Goal: Entertainment & Leisure: Consume media (video, audio)

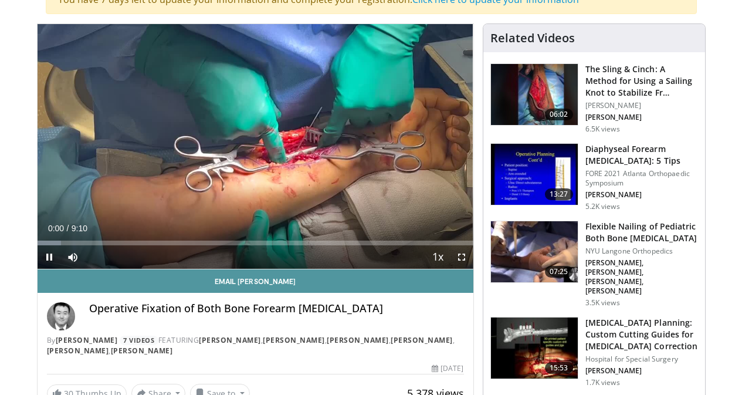
scroll to position [117, 0]
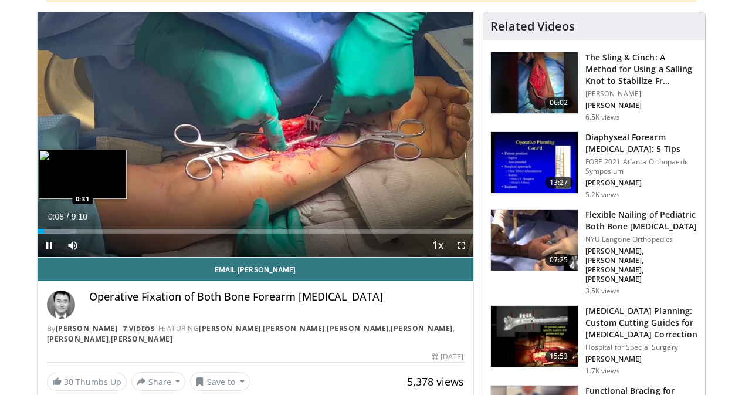
click at [38, 234] on div "Loaded : 9.00% 0:08 0:31" at bounding box center [256, 227] width 436 height 11
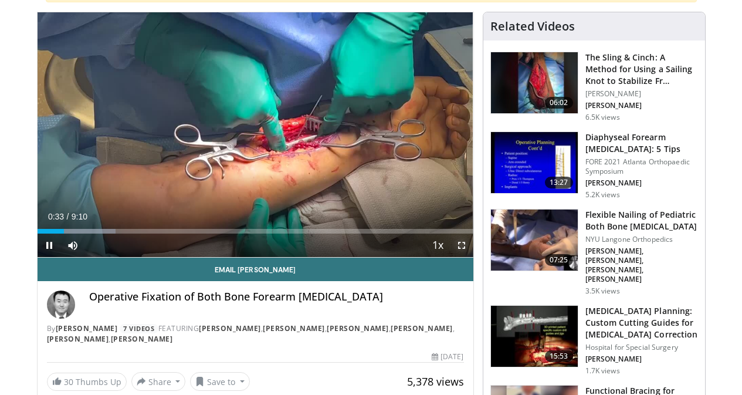
click at [466, 257] on span "Video Player" at bounding box center [461, 245] width 23 height 23
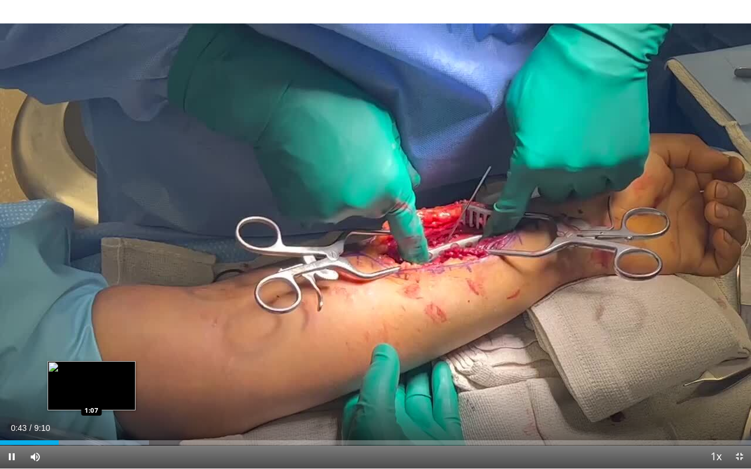
click at [92, 394] on div "Loaded : 19.82% 0:43 1:07" at bounding box center [375, 443] width 751 height 5
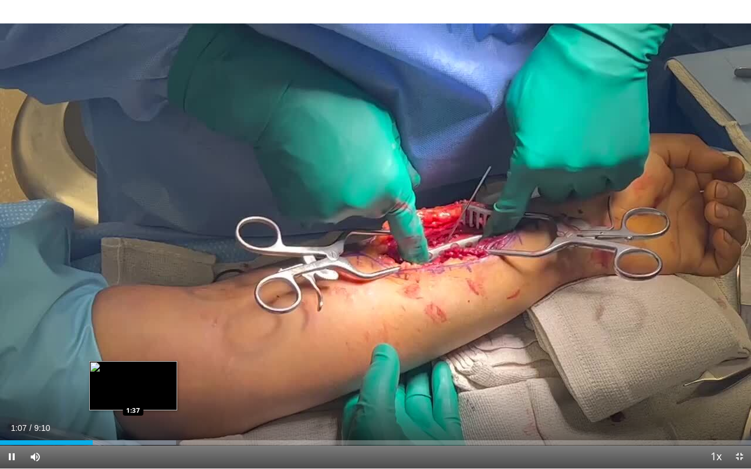
click at [133, 394] on div "Progress Bar" at bounding box center [114, 443] width 124 height 5
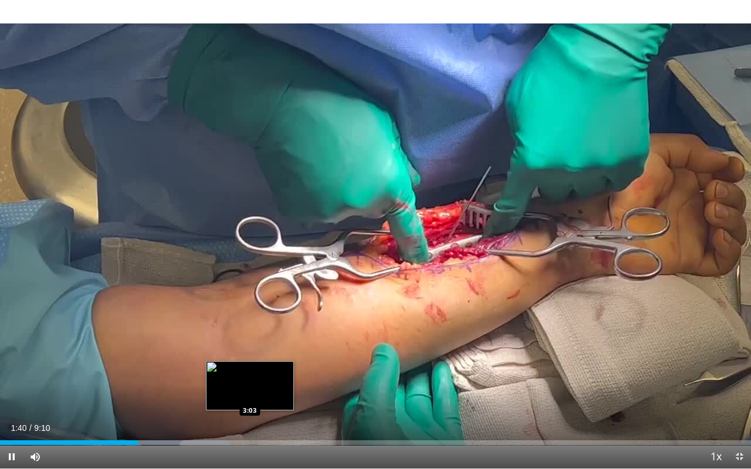
click at [250, 394] on div "Loaded : 30.64% 1:41 3:03" at bounding box center [375, 443] width 751 height 5
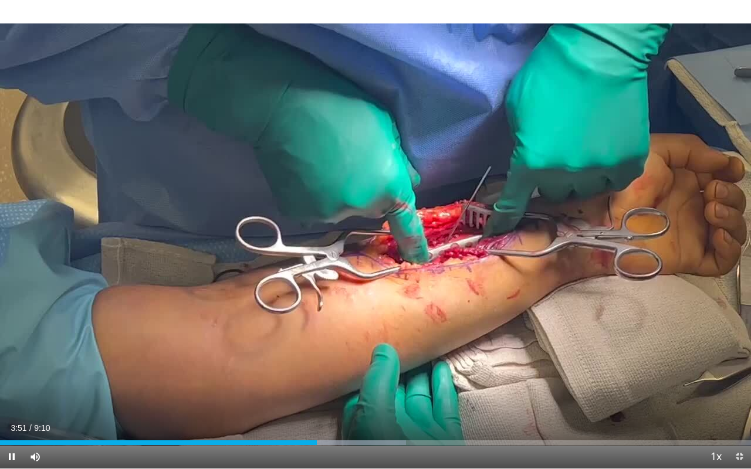
click at [696, 384] on video-js "**********" at bounding box center [375, 234] width 751 height 469
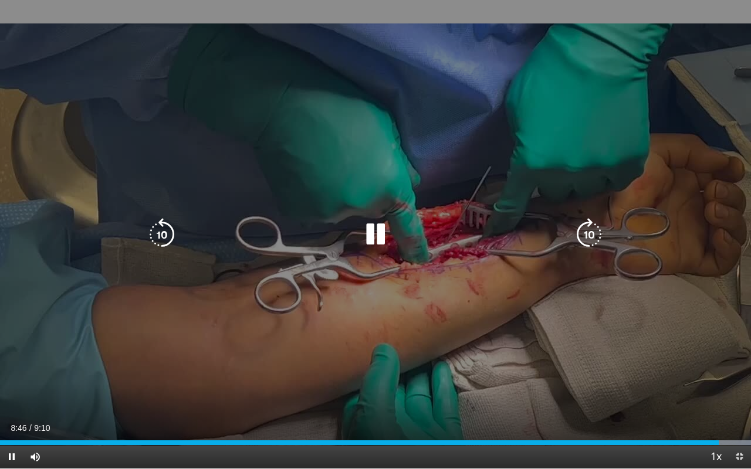
click at [380, 236] on icon "Video Player" at bounding box center [375, 234] width 33 height 33
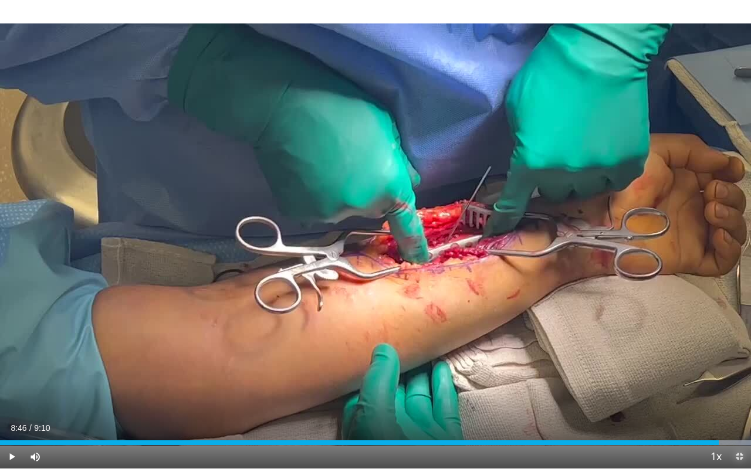
click at [740, 394] on span "Video Player" at bounding box center [739, 456] width 23 height 23
